Goal: Answer question/provide support

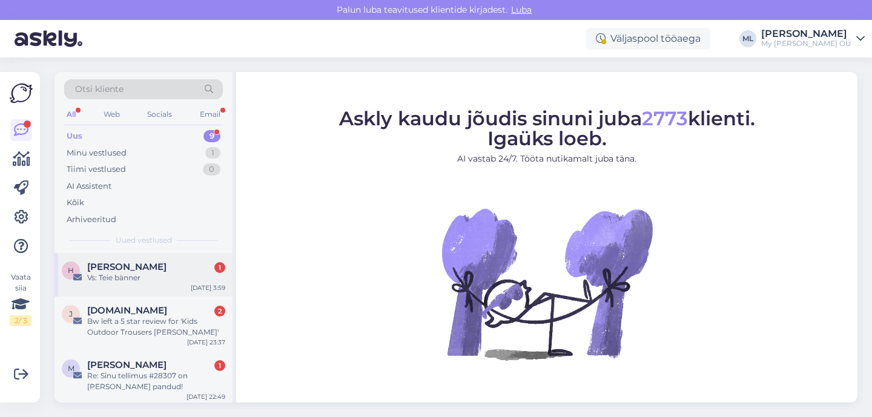
click at [164, 271] on div "Helena Ruudi 1" at bounding box center [156, 267] width 138 height 11
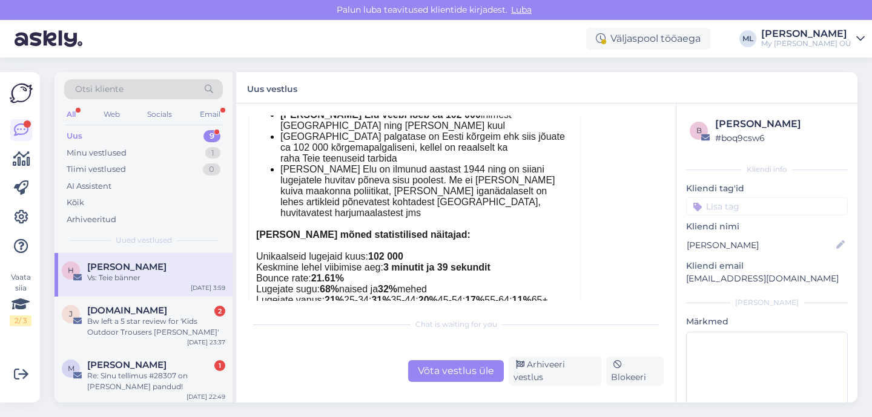
scroll to position [737, 0]
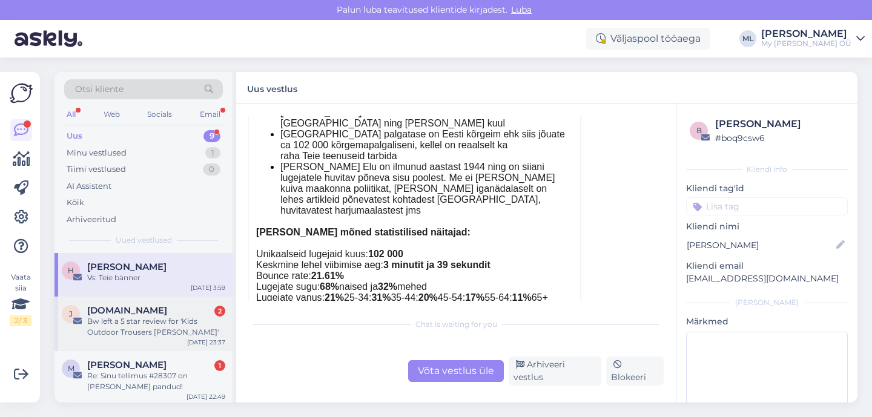
click at [186, 333] on div "Bw left a 5 star review for 'Kids Outdoor Trousers ENZO'" at bounding box center [156, 327] width 138 height 22
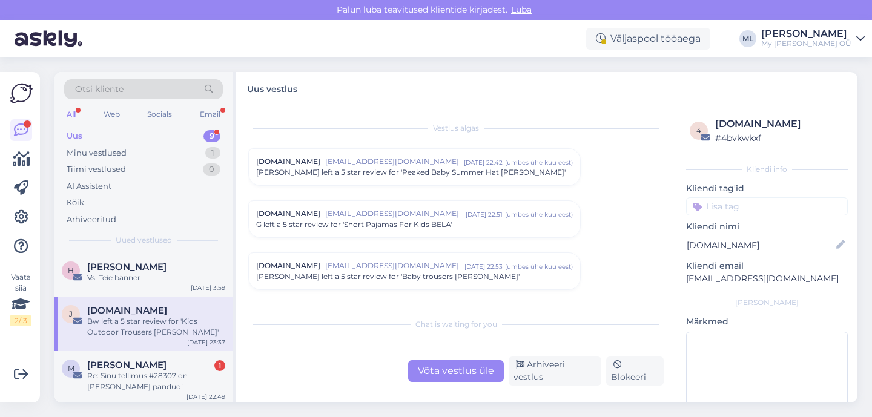
scroll to position [5085, 0]
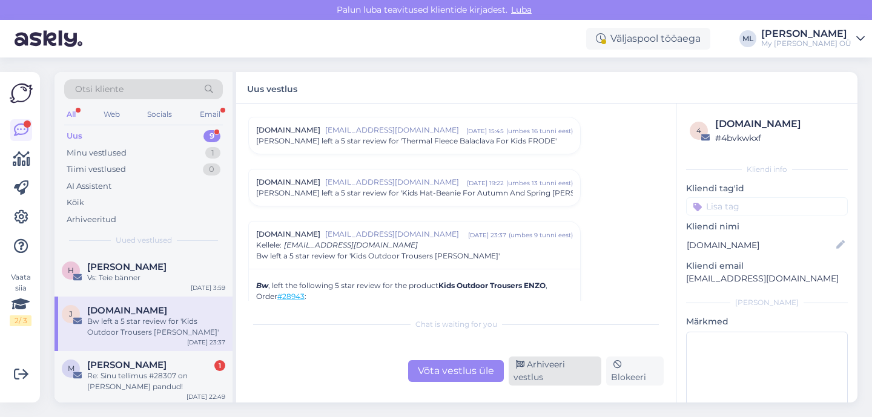
click at [580, 377] on div "Arhiveeri vestlus" at bounding box center [555, 371] width 93 height 29
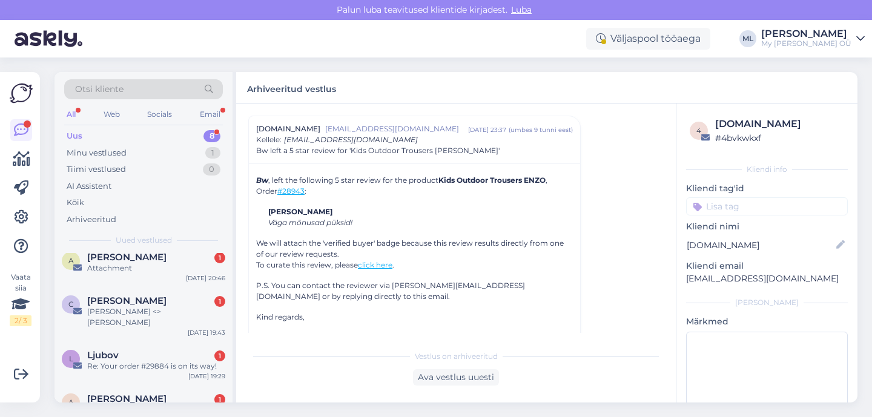
scroll to position [112, 0]
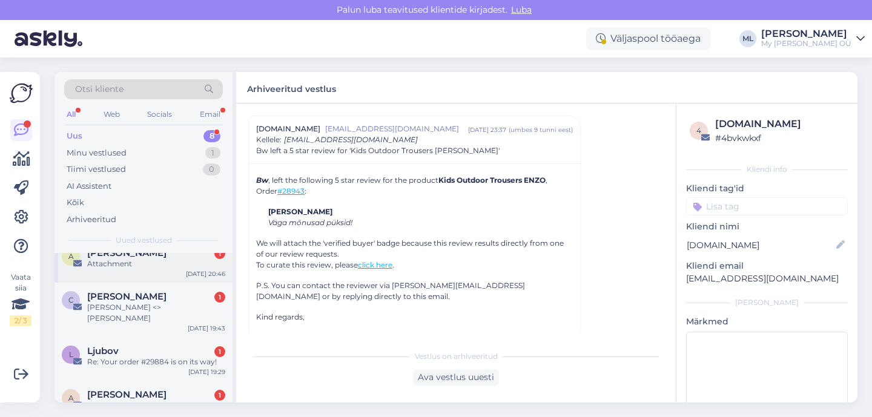
click at [159, 265] on div "Attachment" at bounding box center [156, 264] width 138 height 11
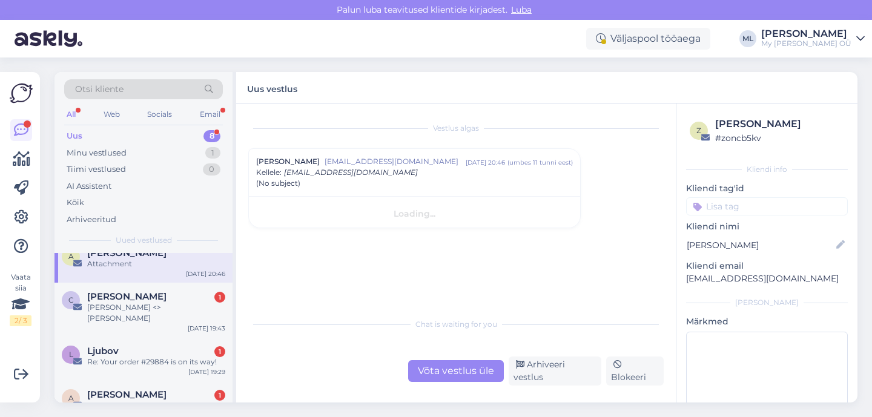
scroll to position [0, 0]
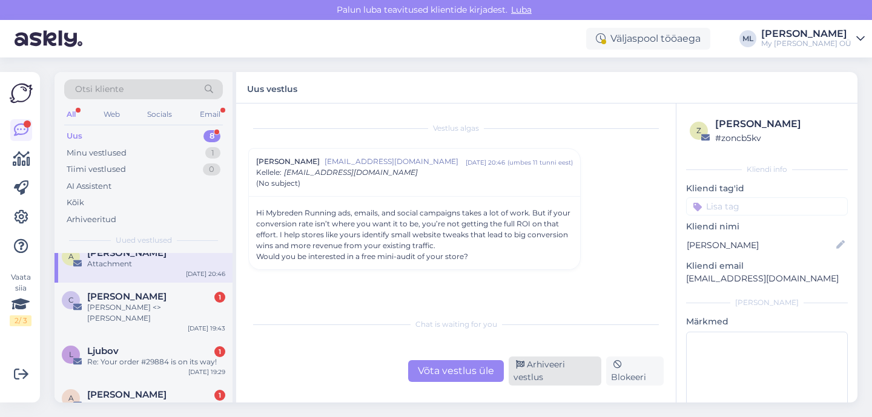
click at [530, 371] on div "Arhiveeri vestlus" at bounding box center [555, 371] width 93 height 29
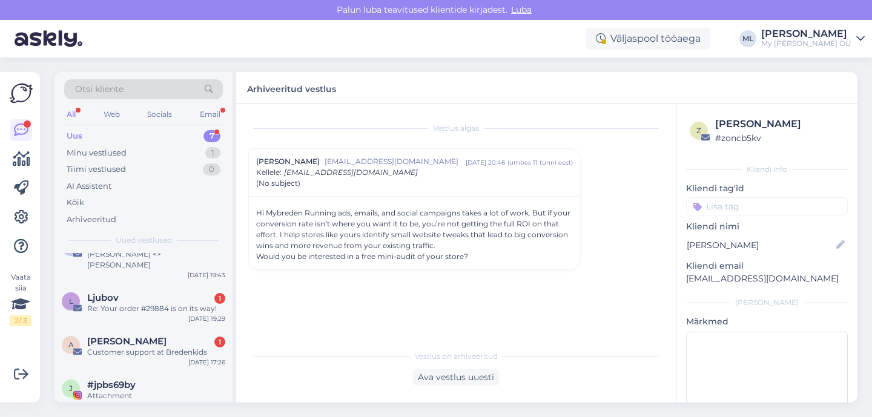
scroll to position [84, 0]
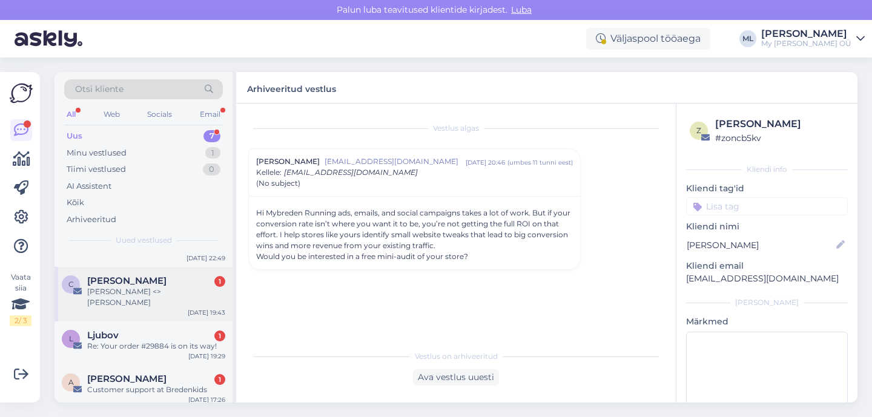
click at [116, 285] on span "Ciaran Finn" at bounding box center [126, 281] width 79 height 11
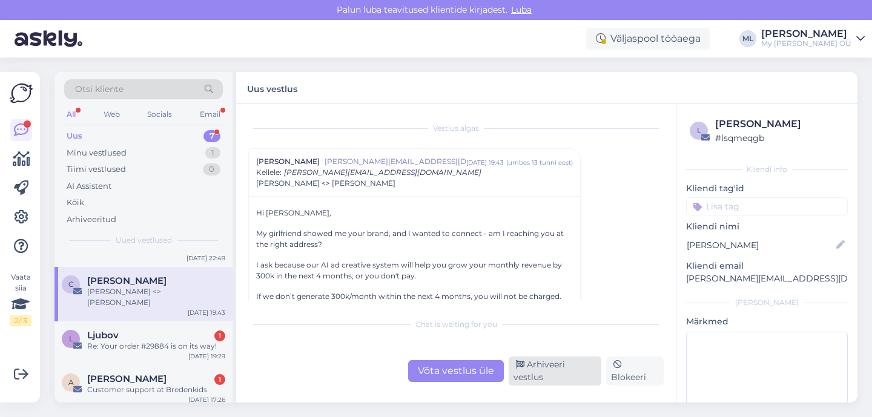
click at [551, 374] on div "Arhiveeri vestlus" at bounding box center [555, 371] width 93 height 29
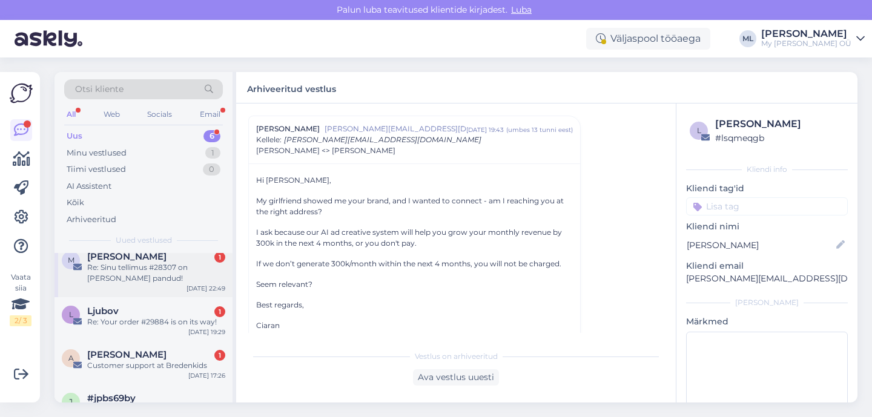
scroll to position [123, 0]
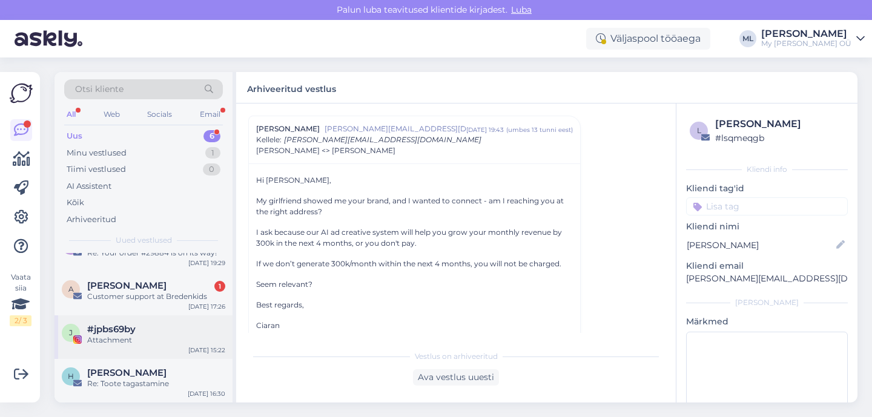
click at [122, 336] on div "Attachment" at bounding box center [156, 340] width 138 height 11
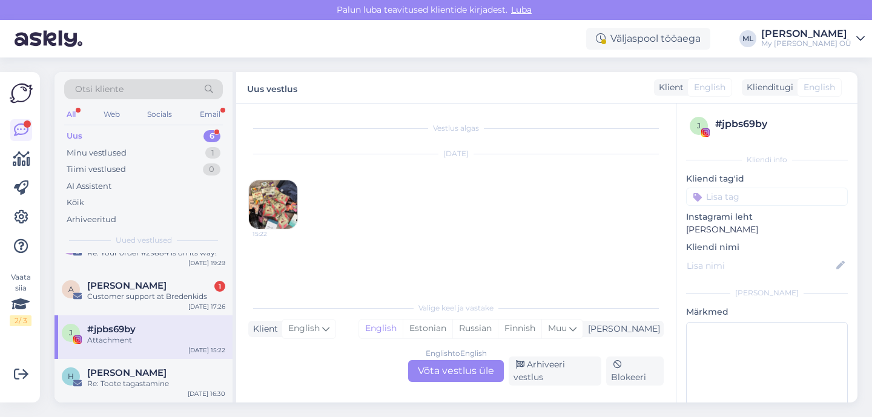
click at [275, 232] on span "15:22" at bounding box center [275, 234] width 45 height 9
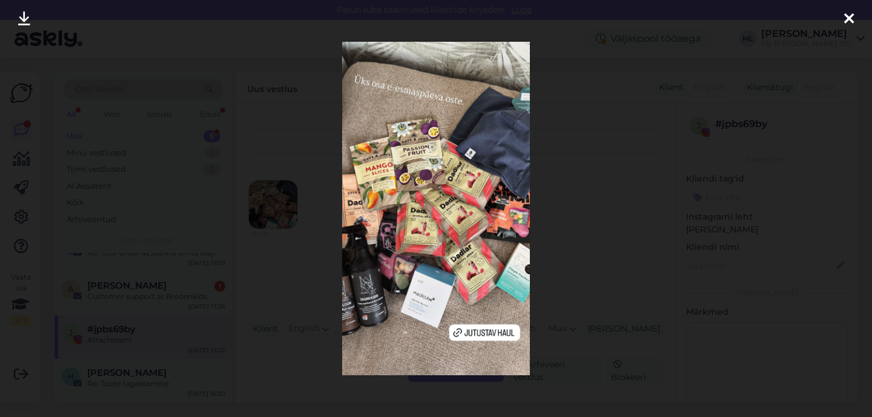
click at [852, 13] on icon at bounding box center [850, 20] width 10 height 16
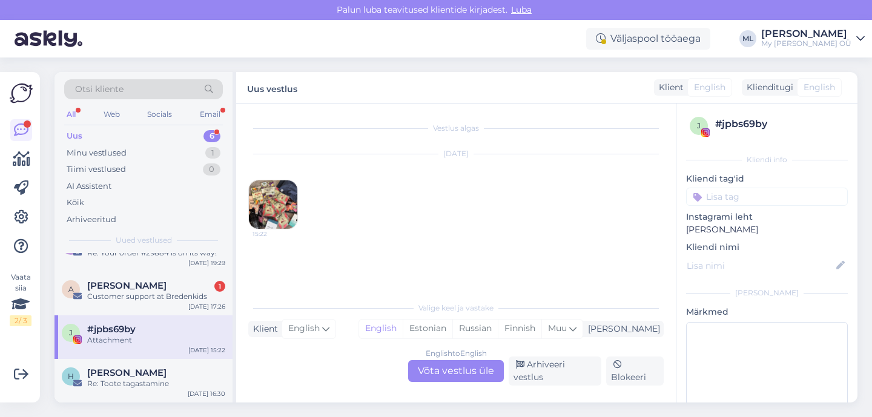
click at [499, 382] on div "English to English Võta vestlus üle" at bounding box center [456, 371] width 96 height 22
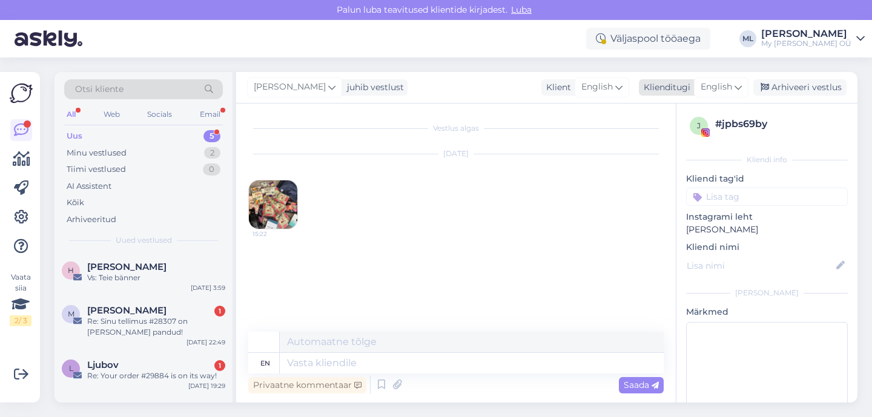
click at [717, 81] on span "English" at bounding box center [717, 87] width 32 height 13
type input "est"
click at [675, 141] on link "Estonian" at bounding box center [694, 140] width 133 height 19
click at [319, 346] on textarea at bounding box center [472, 342] width 384 height 21
click at [316, 368] on textarea at bounding box center [472, 363] width 384 height 21
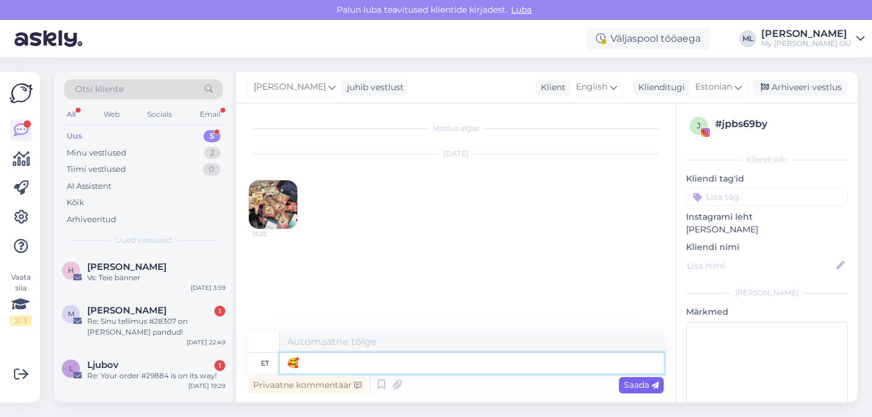
type textarea "🥰"
click at [634, 388] on span "Saada" at bounding box center [641, 385] width 35 height 11
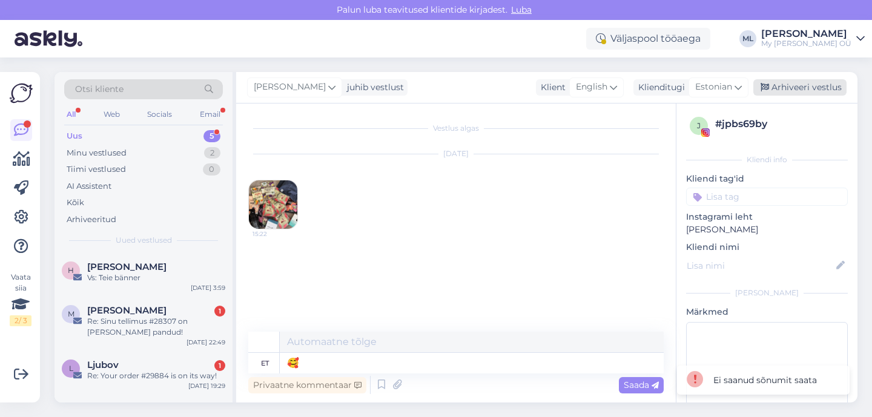
click at [780, 82] on div "Arhiveeri vestlus" at bounding box center [800, 87] width 93 height 16
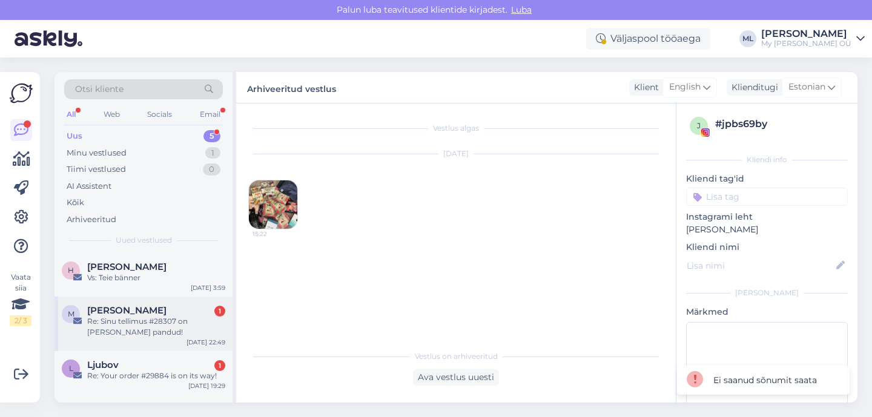
scroll to position [79, 0]
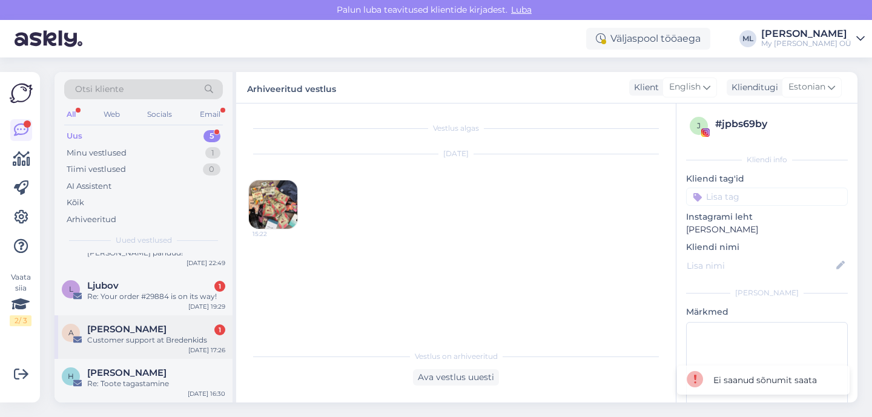
click at [136, 343] on div "Customer support at Bredenkids" at bounding box center [156, 340] width 138 height 11
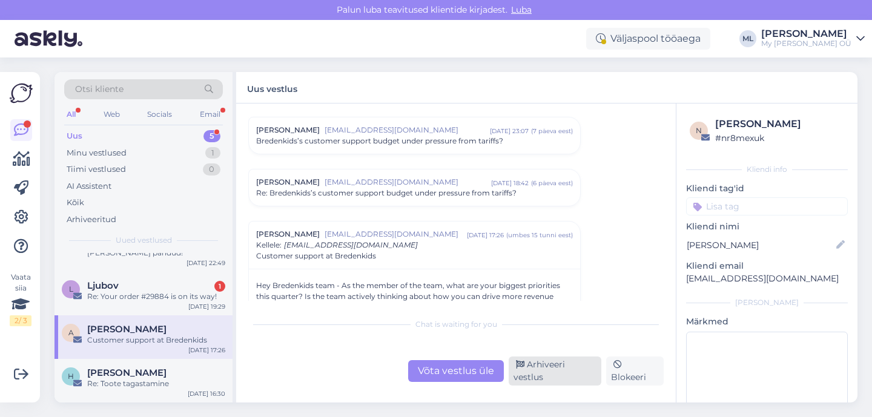
click at [545, 371] on div "Arhiveeri vestlus" at bounding box center [555, 371] width 93 height 29
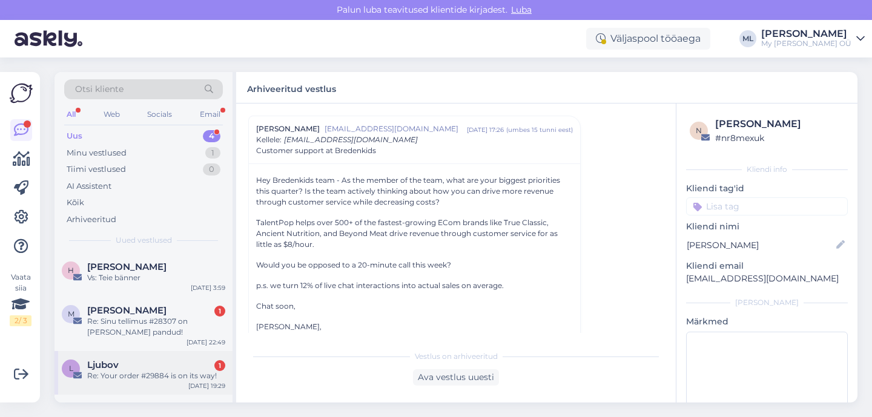
scroll to position [36, 0]
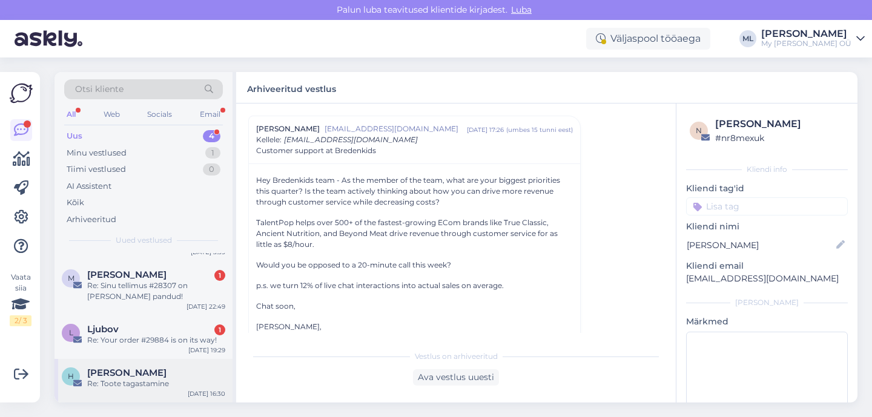
click at [124, 373] on span "[PERSON_NAME]" at bounding box center [126, 373] width 79 height 11
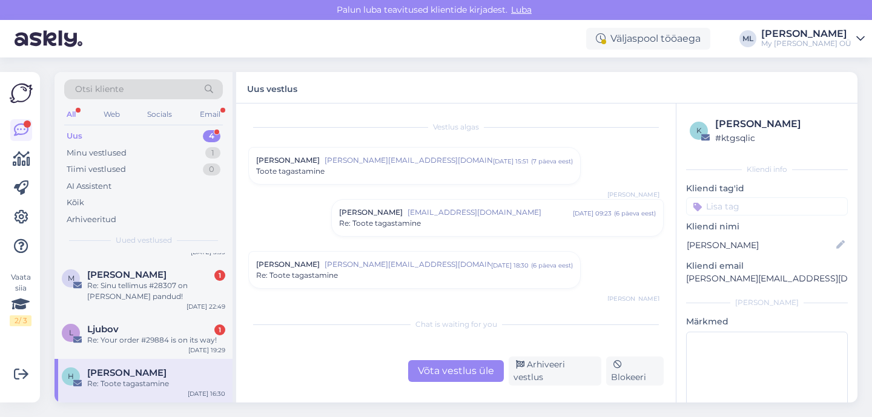
scroll to position [0, 0]
click at [128, 330] on div "Ljubov 1" at bounding box center [156, 329] width 138 height 11
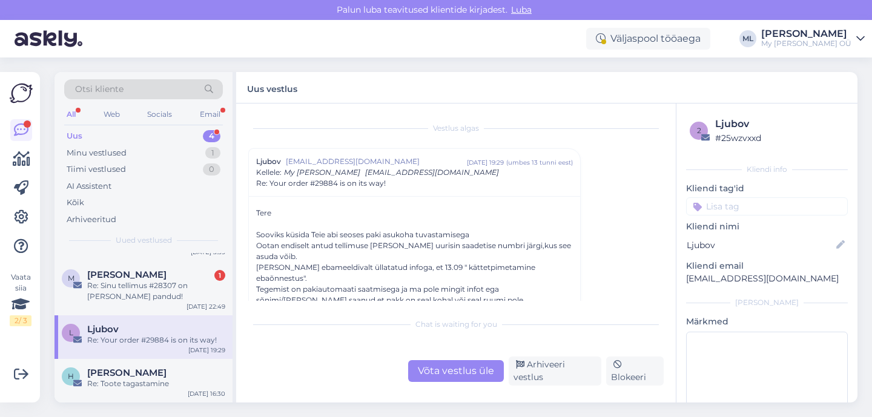
click at [320, 184] on span "Re: Your order #29884 is on its way!" at bounding box center [321, 183] width 130 height 11
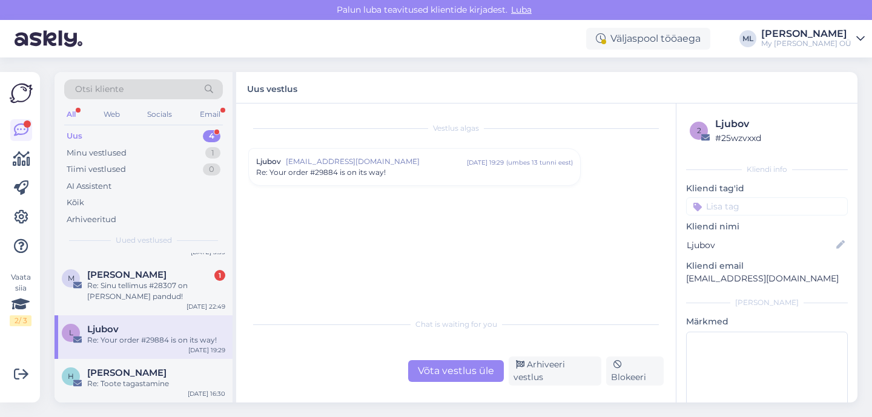
click at [320, 184] on div "Ljubov l.lugovskaja@gmail.com sept 15 19:29 ( umbes 13 tunni eest ) Re: Your or…" at bounding box center [414, 167] width 331 height 36
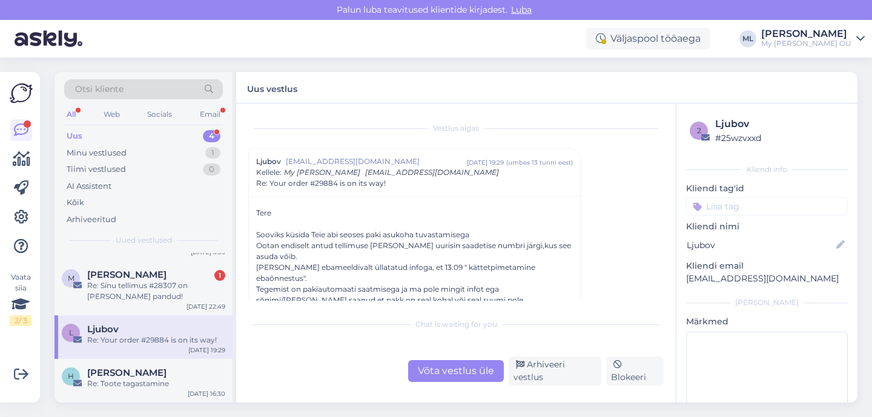
click at [350, 221] on div at bounding box center [414, 224] width 317 height 11
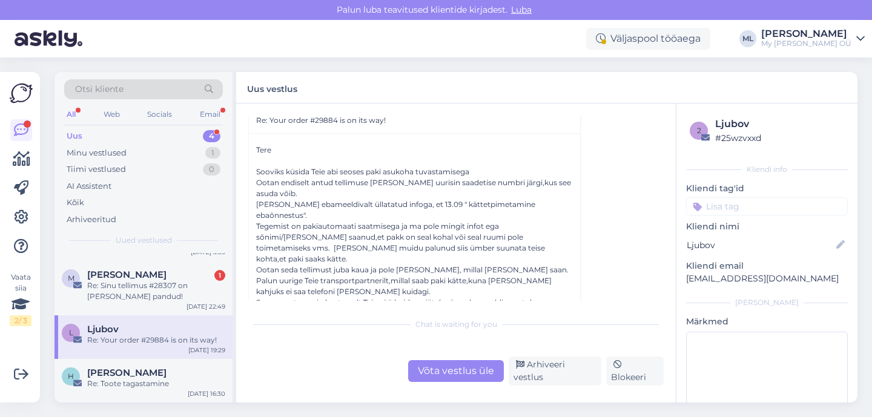
scroll to position [62, 0]
click at [153, 286] on div "Re: Sinu tellimus #28307 on teele pandud!" at bounding box center [156, 292] width 138 height 22
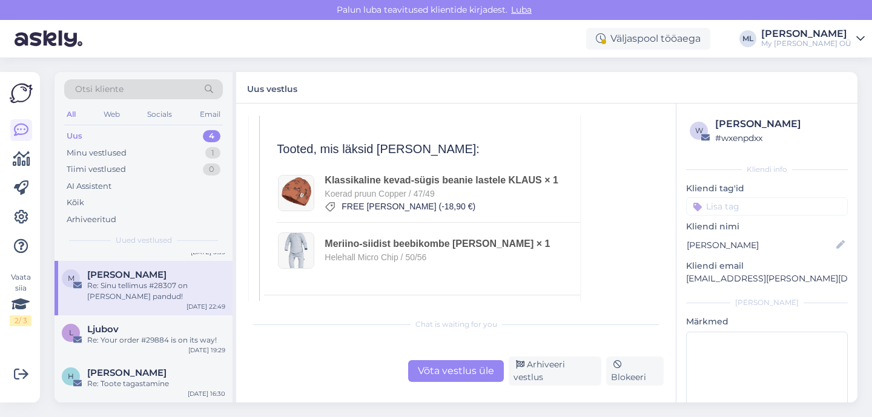
scroll to position [688, 0]
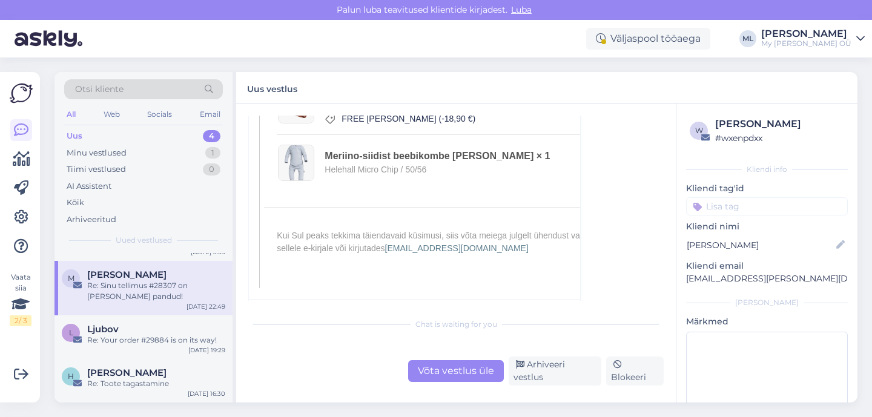
click at [289, 307] on div "IMG_2054.jpeg" at bounding box center [297, 312] width 54 height 11
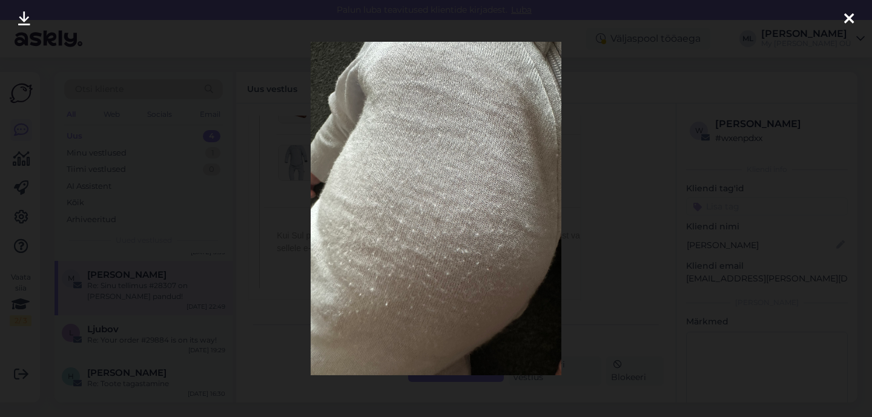
click at [848, 13] on icon at bounding box center [850, 20] width 10 height 16
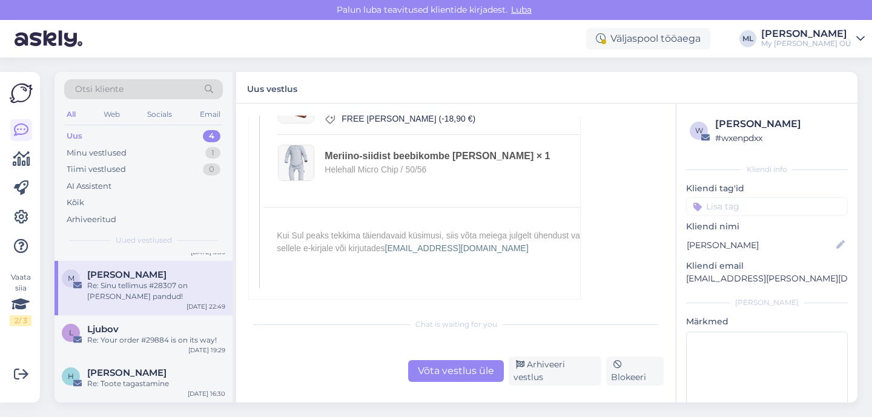
click at [381, 305] on link "IMG_2052.jpeg 2.4 MB" at bounding box center [409, 313] width 99 height 16
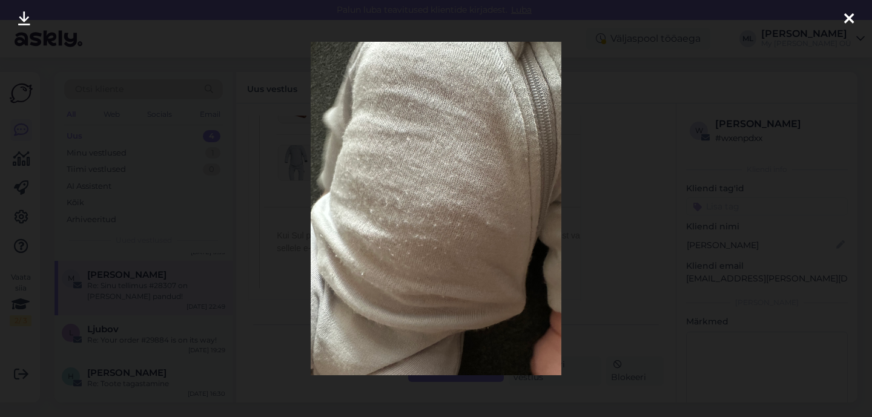
click at [845, 21] on icon at bounding box center [850, 20] width 10 height 16
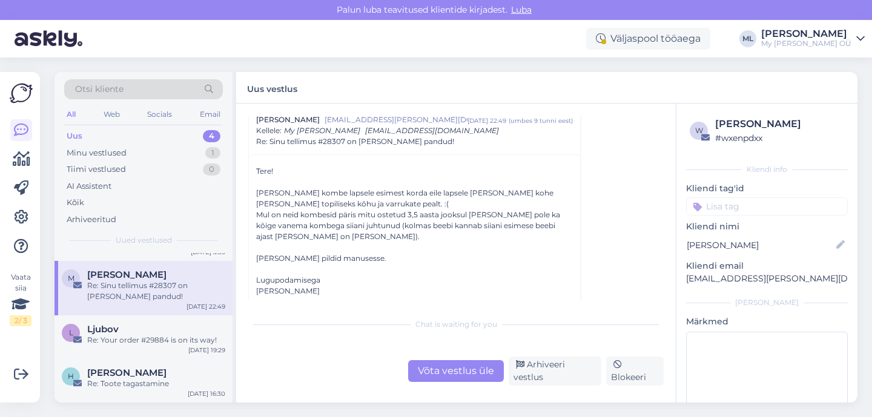
scroll to position [0, 0]
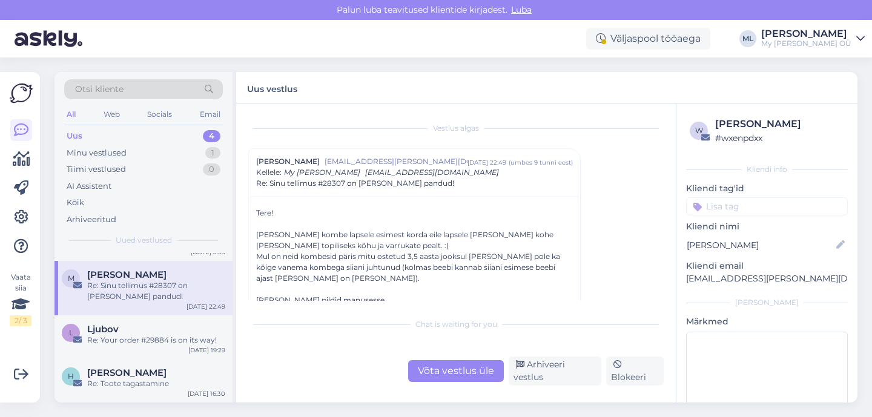
click at [711, 278] on p "lillemaa.marleen@gmail.com" at bounding box center [767, 279] width 162 height 13
copy div "lillemaa.marleen@gmail.com Lisa"
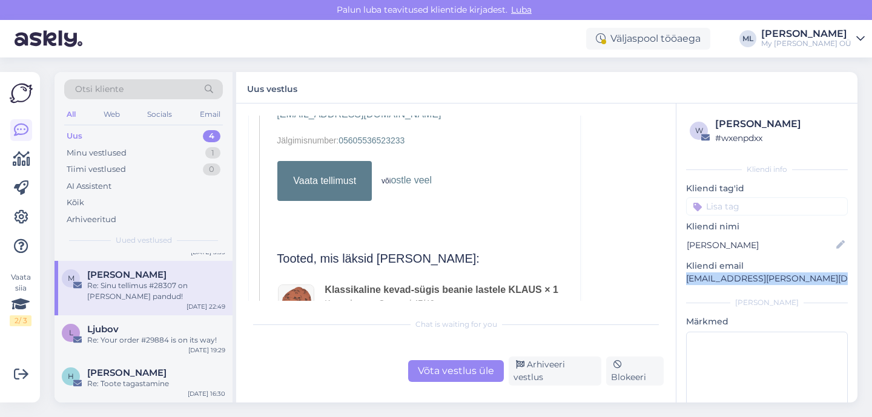
scroll to position [688, 0]
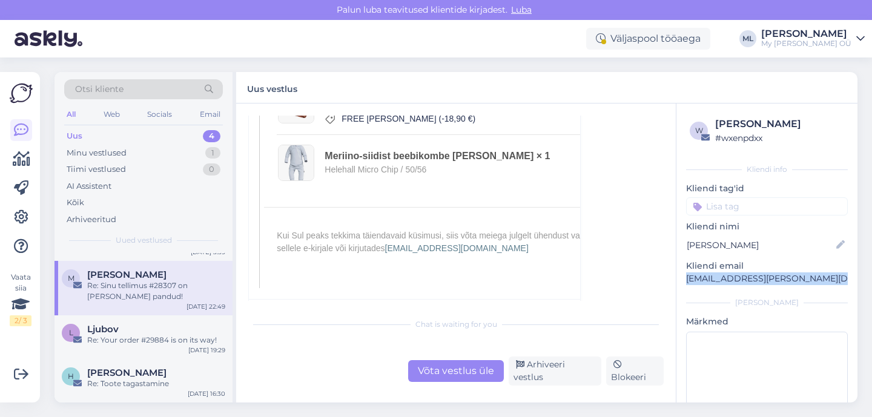
click at [321, 305] on link "IMG_2054.jpeg 2.9 MB" at bounding box center [305, 313] width 99 height 16
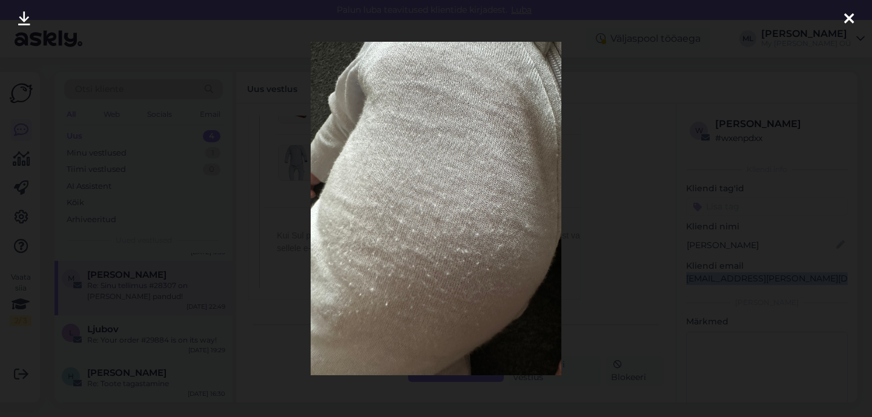
click at [19, 26] on icon at bounding box center [24, 20] width 12 height 16
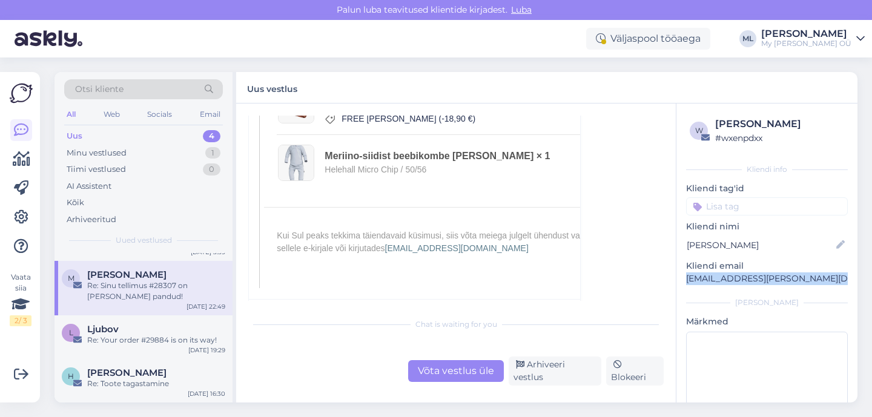
click at [407, 305] on link "IMG_2052.jpeg 2.4 MB" at bounding box center [409, 313] width 99 height 16
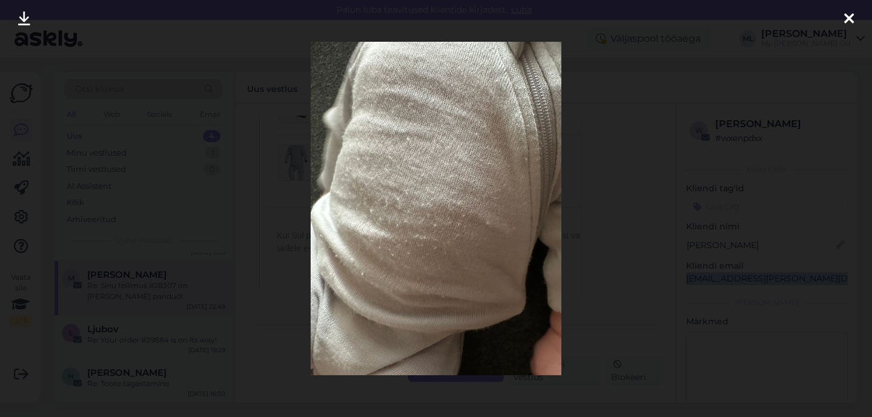
click at [18, 20] on icon at bounding box center [24, 20] width 12 height 16
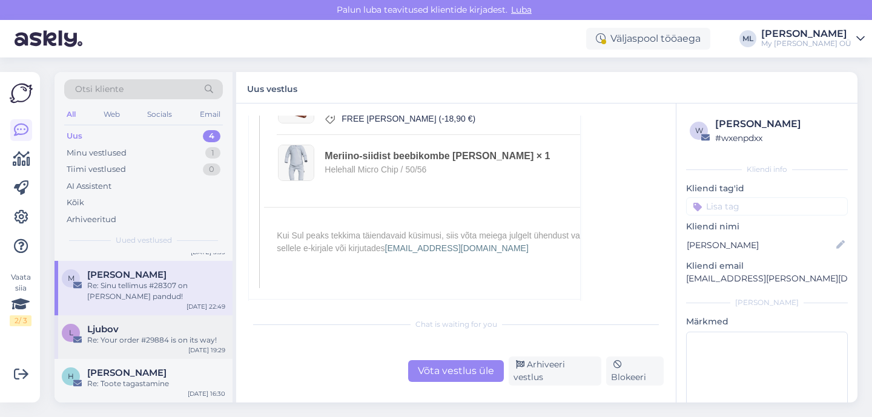
click at [161, 344] on div "Re: Your order #29884 is on its way!" at bounding box center [156, 340] width 138 height 11
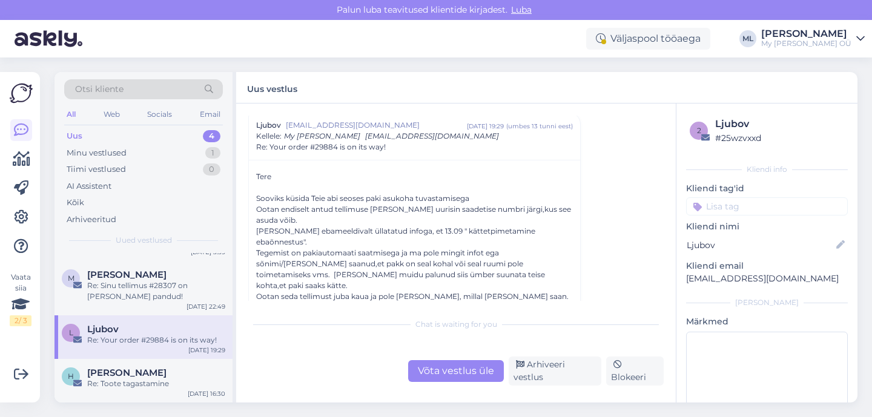
scroll to position [38, 0]
click at [132, 285] on div "Re: Sinu tellimus #28307 on teele pandud!" at bounding box center [156, 292] width 138 height 22
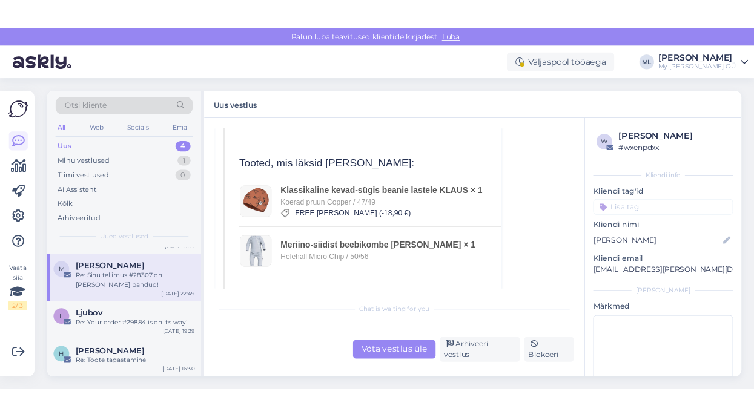
scroll to position [688, 0]
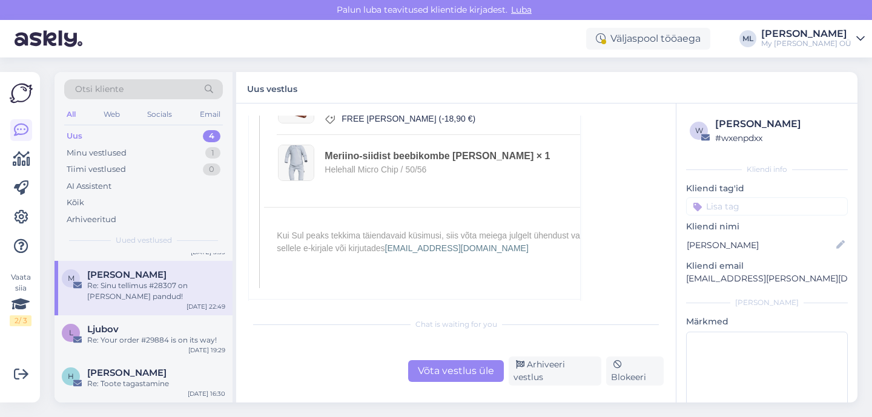
click at [311, 307] on div "IMG_2054.jpeg" at bounding box center [297, 312] width 54 height 11
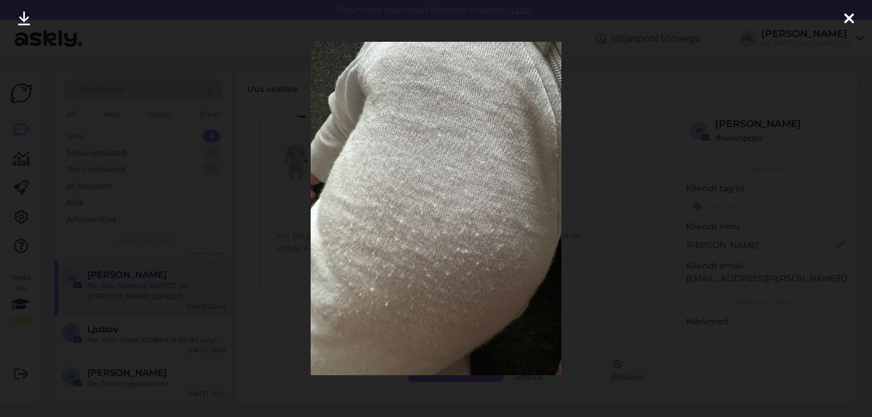
click at [854, 18] on icon at bounding box center [850, 20] width 10 height 16
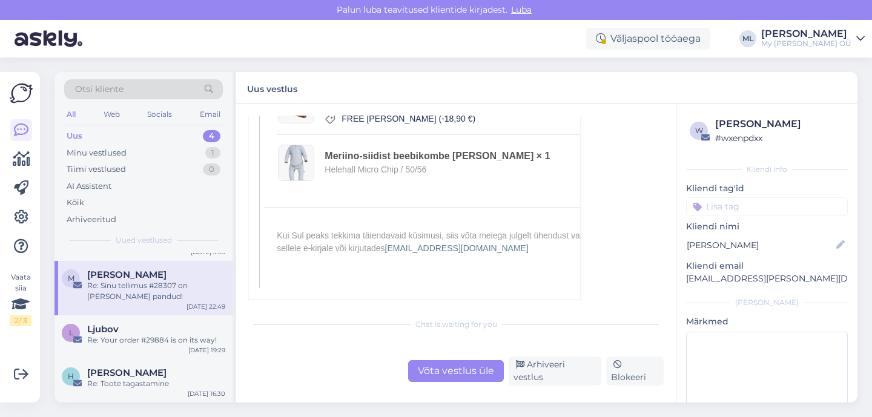
scroll to position [0, 0]
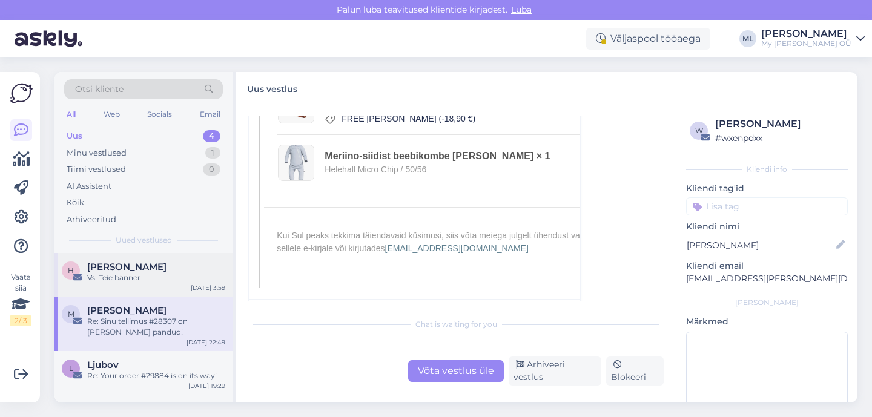
click at [119, 274] on div "Vs: Teie bänner" at bounding box center [156, 278] width 138 height 11
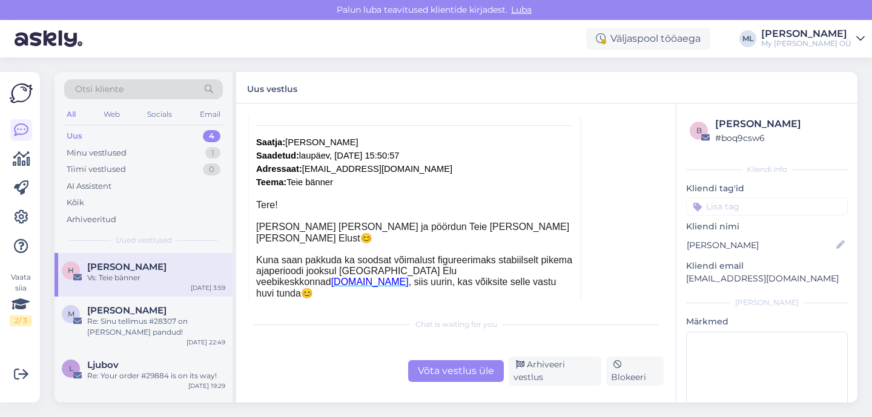
scroll to position [325, 0]
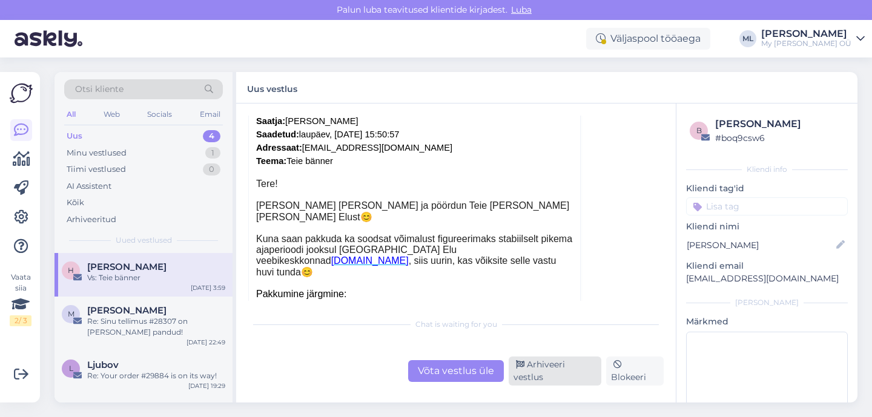
click at [555, 373] on div "Arhiveeri vestlus" at bounding box center [555, 371] width 93 height 29
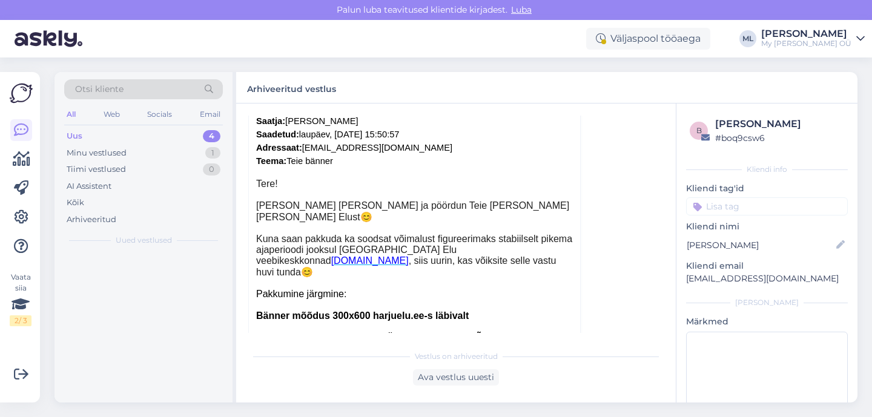
scroll to position [85, 0]
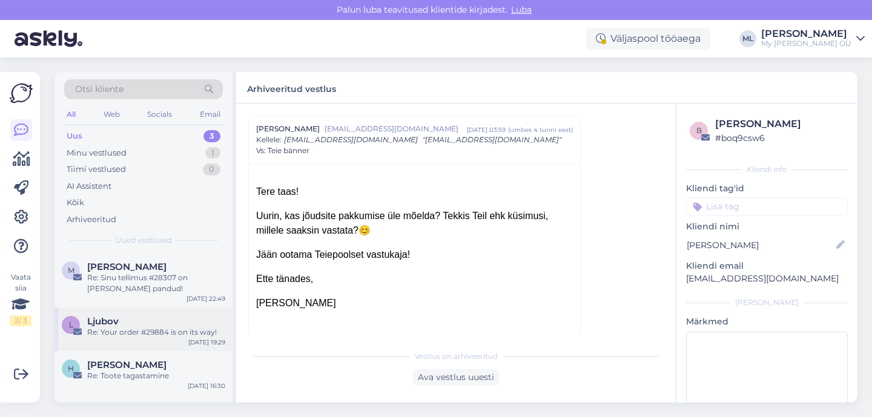
click at [116, 334] on div "Re: Your order #29884 is on its way!" at bounding box center [156, 332] width 138 height 11
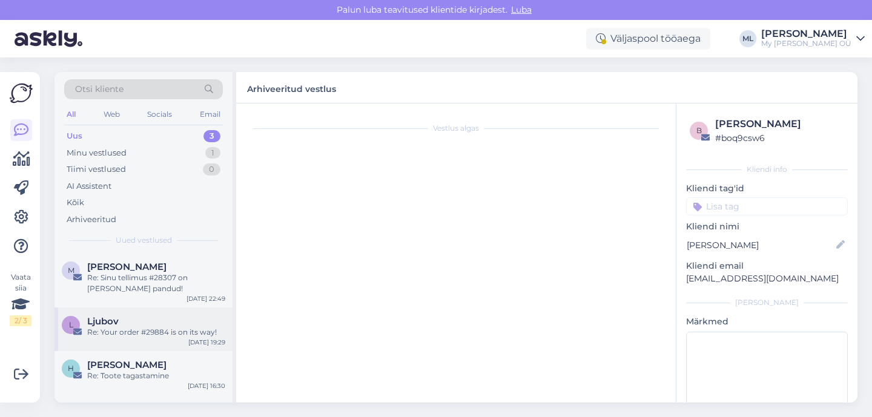
scroll to position [0, 0]
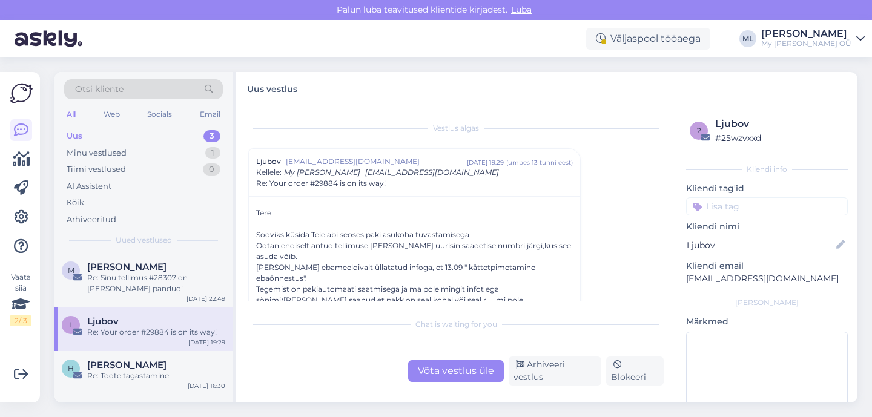
click at [728, 280] on p "l.lugovskaja@gmail.com" at bounding box center [767, 279] width 162 height 13
copy div "l.lugovskaja@gmail.com Lisa"
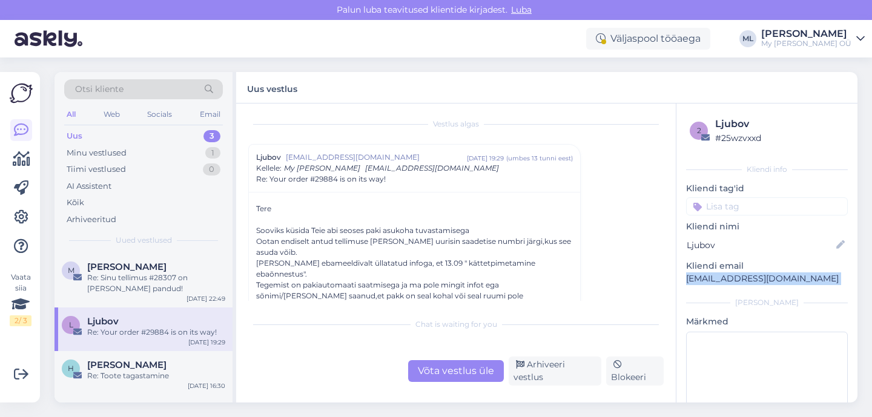
scroll to position [4, 0]
click at [207, 163] on div "Tiimi vestlused 0" at bounding box center [143, 169] width 159 height 17
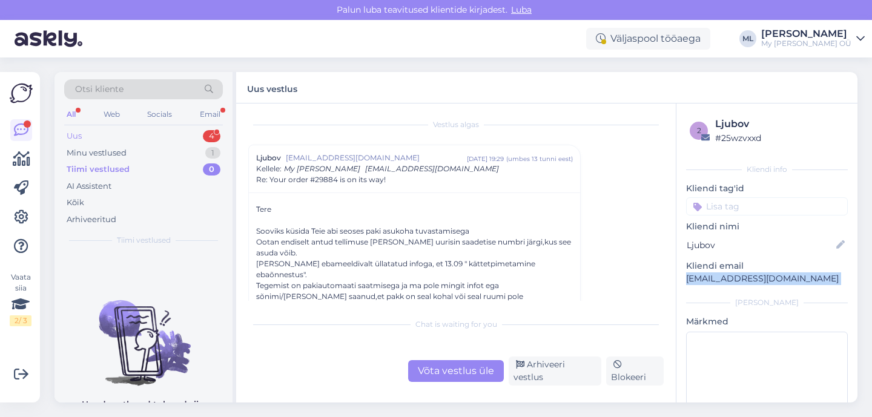
click at [184, 141] on div "Uus 4" at bounding box center [143, 136] width 159 height 17
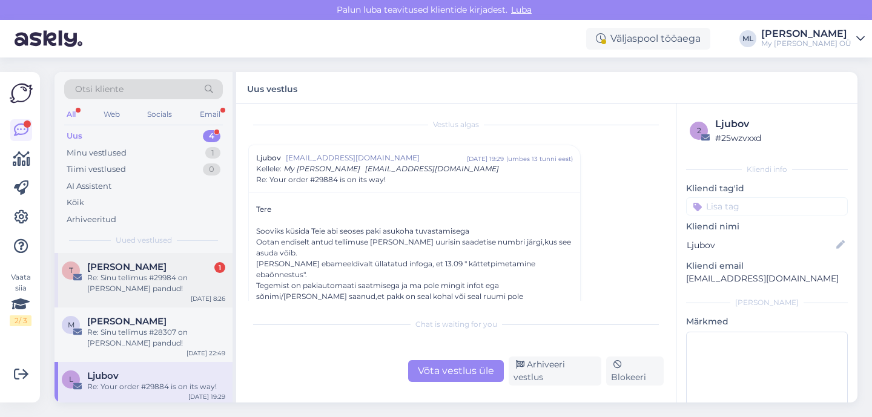
click at [161, 279] on div "Re: Sinu tellimus #29984 on teele pandud!" at bounding box center [156, 284] width 138 height 22
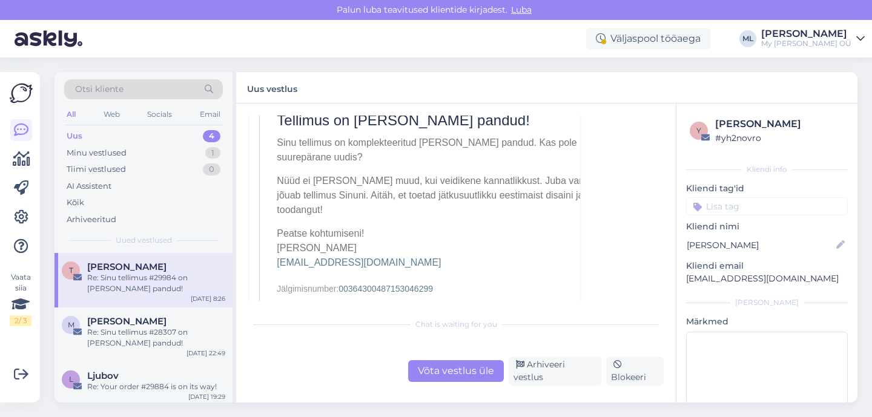
scroll to position [0, 0]
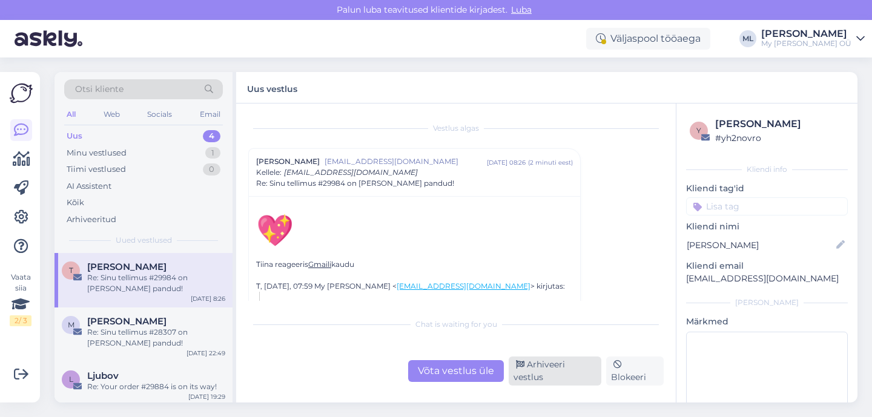
click at [576, 371] on div "Arhiveeri vestlus" at bounding box center [555, 371] width 93 height 29
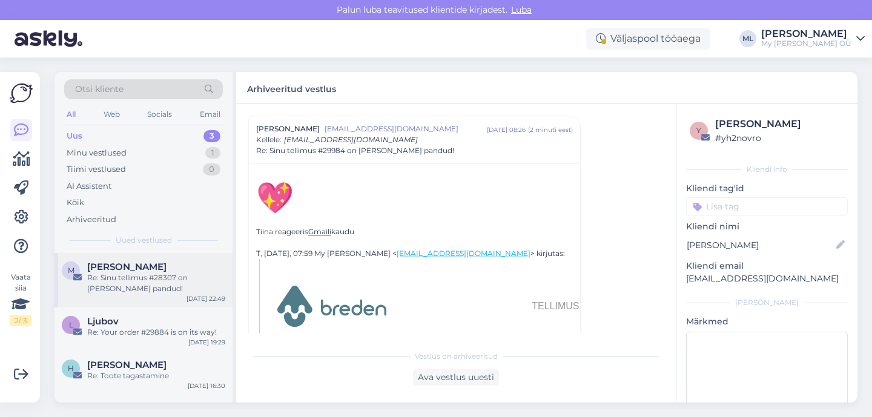
click at [184, 266] on div "Marleen Lillemaa" at bounding box center [156, 267] width 138 height 11
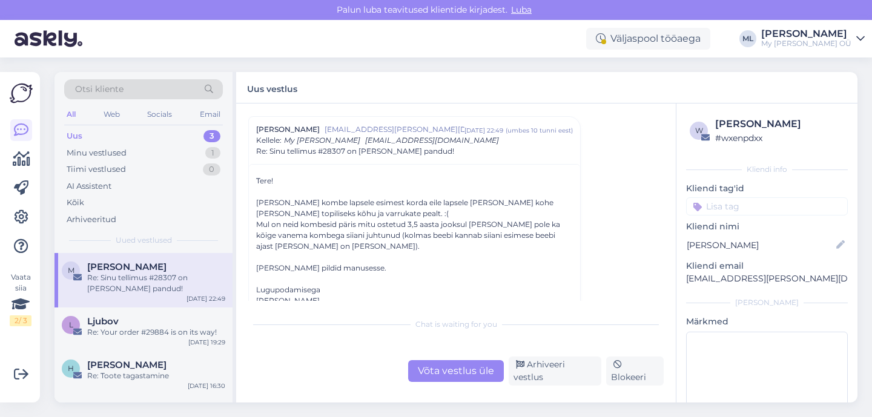
scroll to position [37, 0]
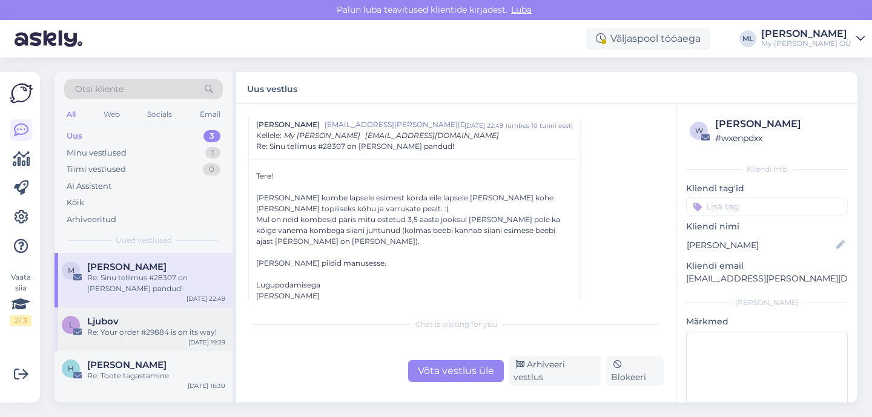
click at [116, 320] on span "Ljubov" at bounding box center [103, 321] width 32 height 11
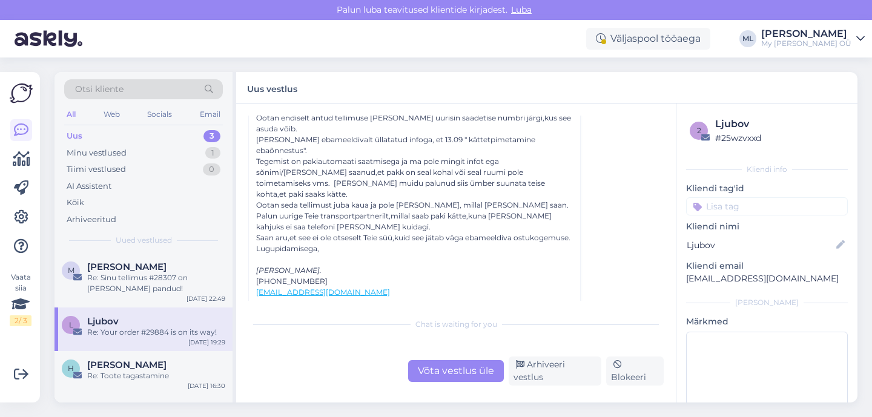
scroll to position [0, 0]
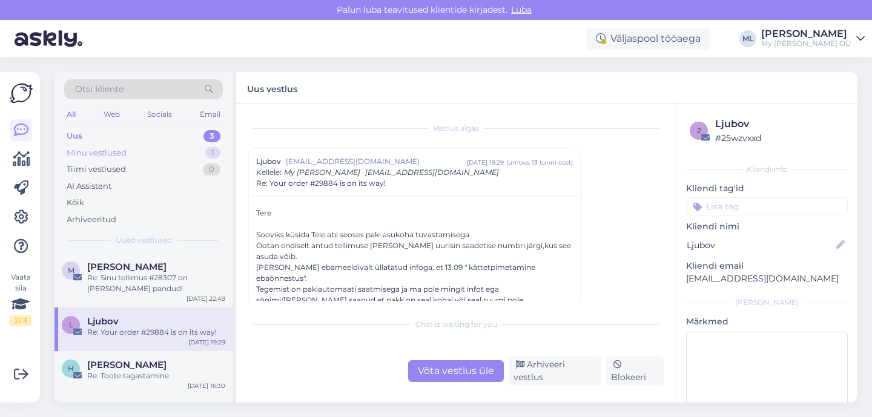
click at [84, 149] on div "Minu vestlused" at bounding box center [97, 153] width 60 height 12
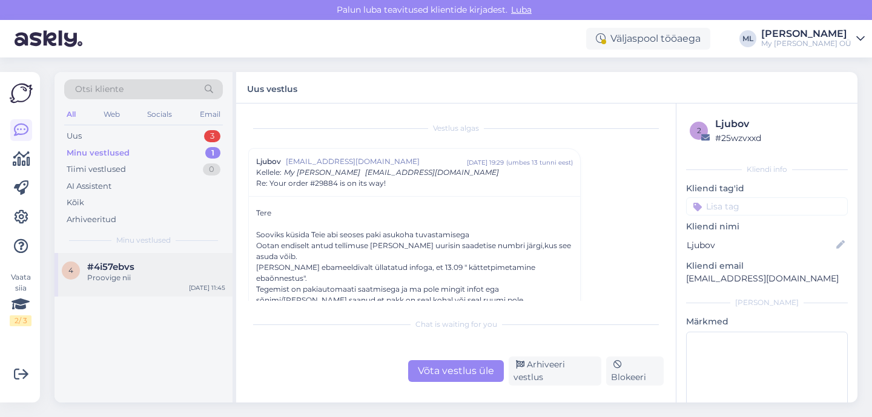
click at [115, 266] on span "#4i57ebvs" at bounding box center [110, 267] width 47 height 11
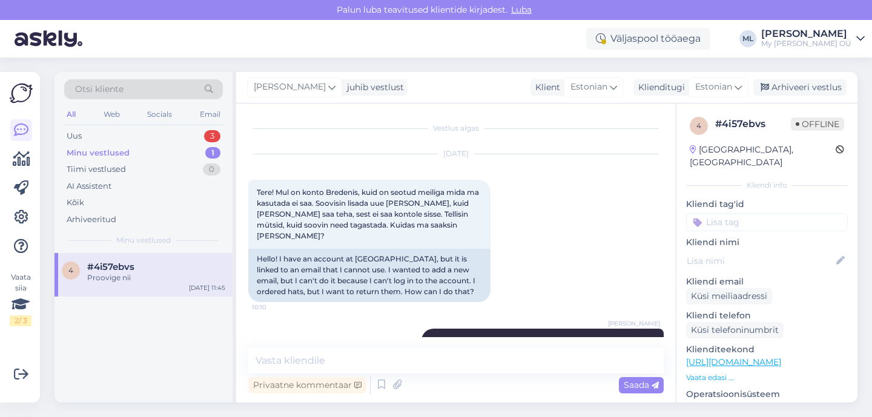
scroll to position [482, 0]
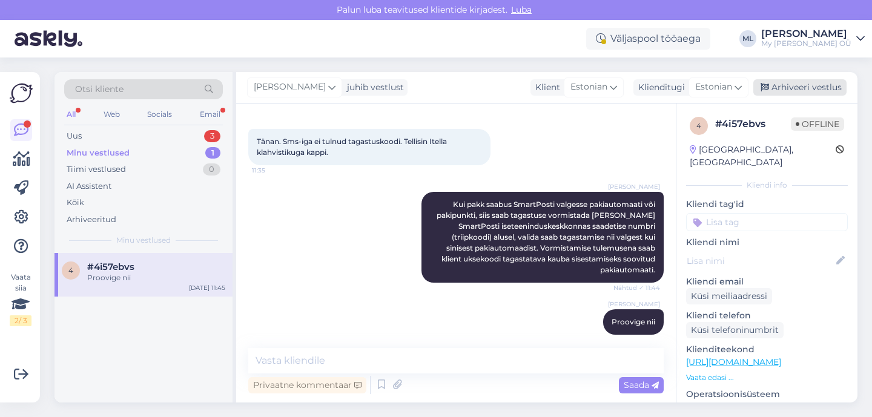
click at [797, 87] on div "Arhiveeri vestlus" at bounding box center [800, 87] width 93 height 16
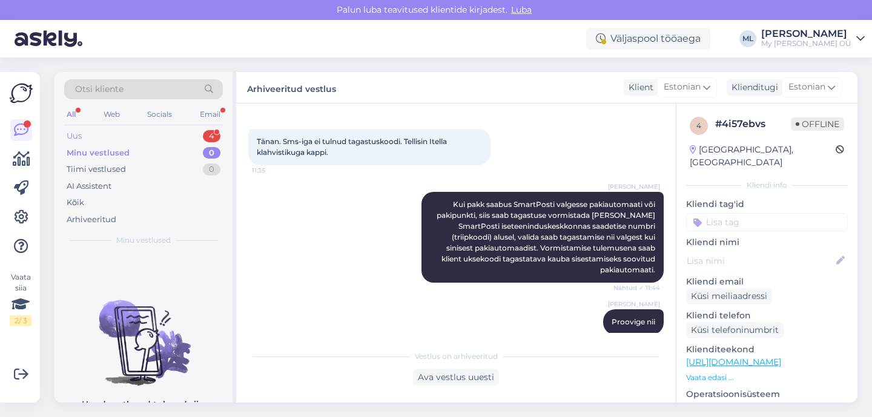
click at [111, 138] on div "Uus 4" at bounding box center [143, 136] width 159 height 17
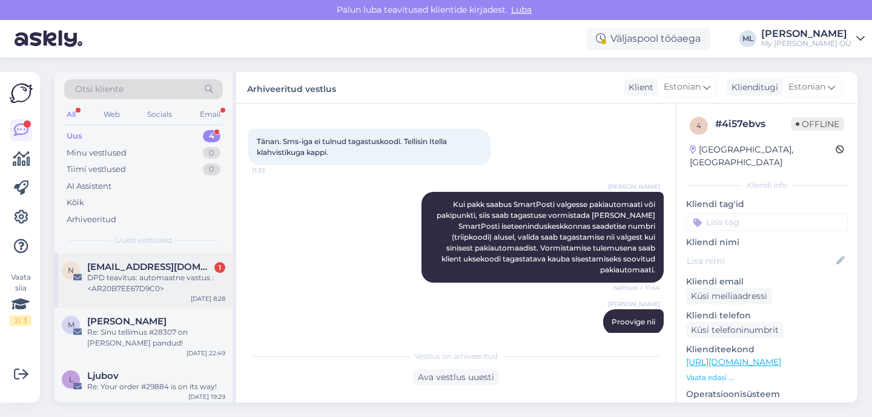
click at [127, 268] on span "noreply@dpd.ee" at bounding box center [150, 267] width 126 height 11
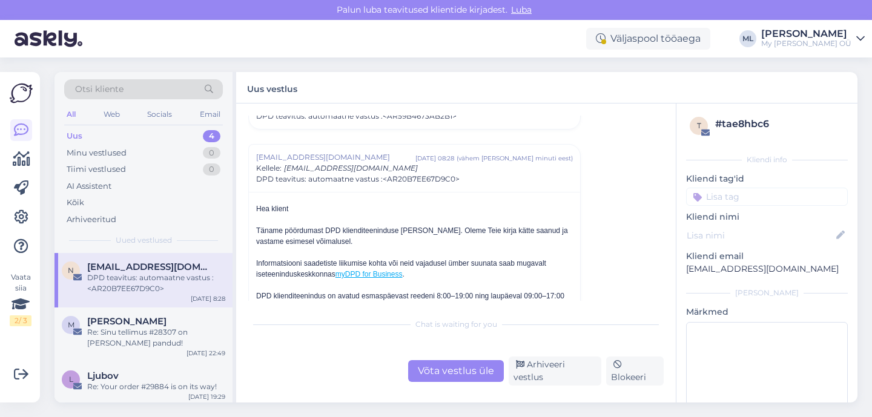
scroll to position [4349, 0]
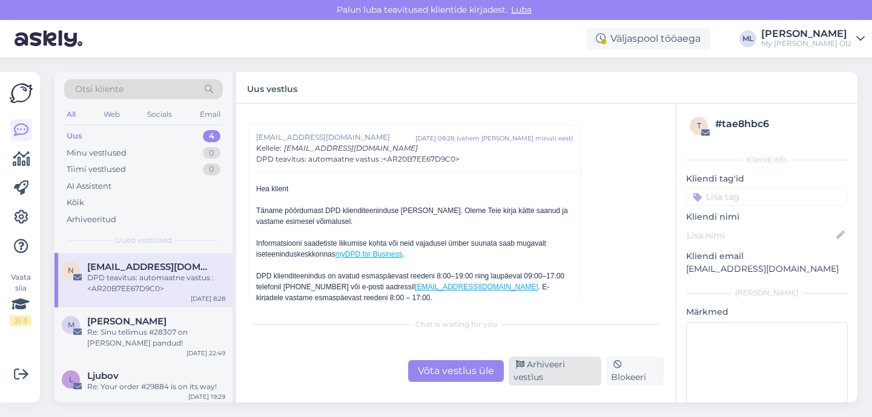
click at [530, 369] on div "Arhiveeri vestlus" at bounding box center [555, 371] width 93 height 29
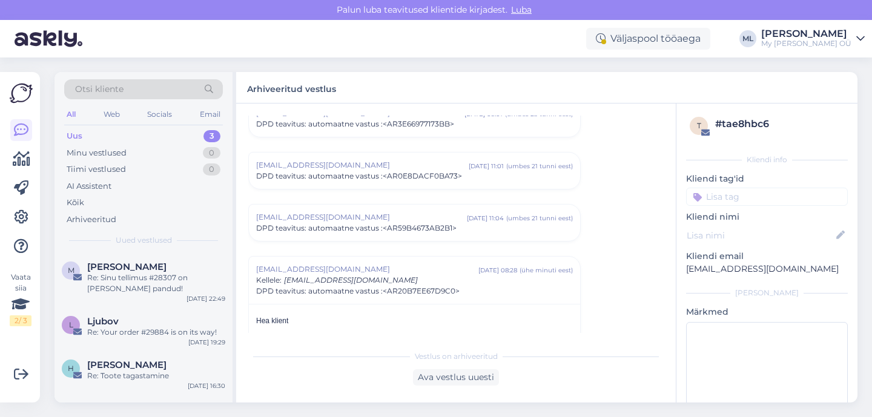
scroll to position [4633, 0]
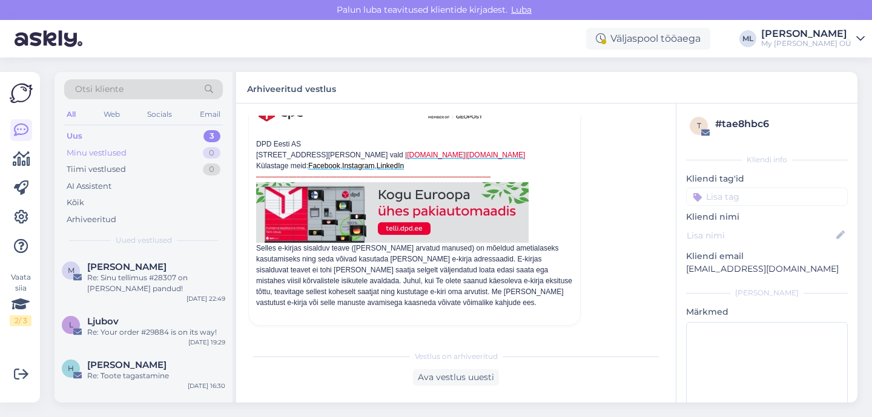
click at [111, 151] on div "Minu vestlused" at bounding box center [97, 153] width 60 height 12
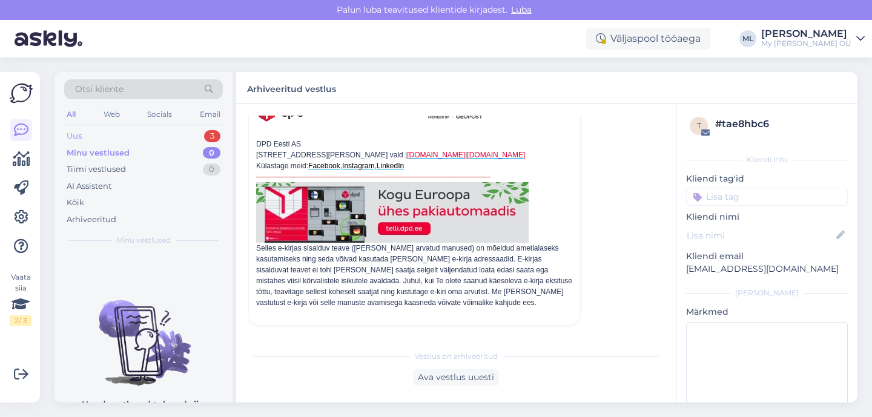
click at [105, 133] on div "Uus 3" at bounding box center [143, 136] width 159 height 17
